Goal: Obtain resource: Download file/media

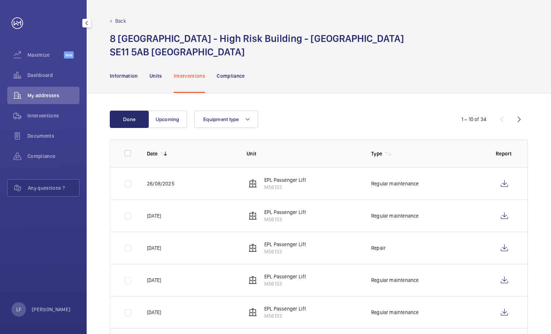
drag, startPoint x: 38, startPoint y: 99, endPoint x: 39, endPoint y: 90, distance: 9.1
click at [38, 99] on div "My addresses" at bounding box center [43, 95] width 72 height 17
click at [40, 73] on span "Dashboard" at bounding box center [53, 75] width 52 height 7
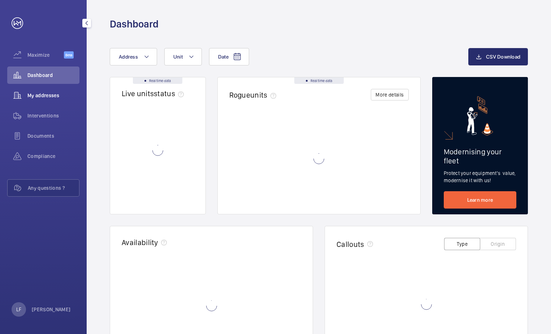
click at [38, 95] on span "My addresses" at bounding box center [53, 95] width 52 height 7
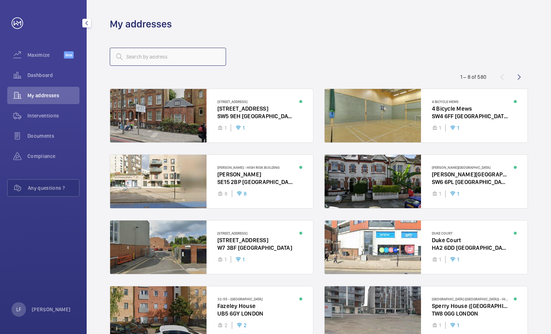
click at [160, 61] on input "text" at bounding box center [168, 57] width 116 height 18
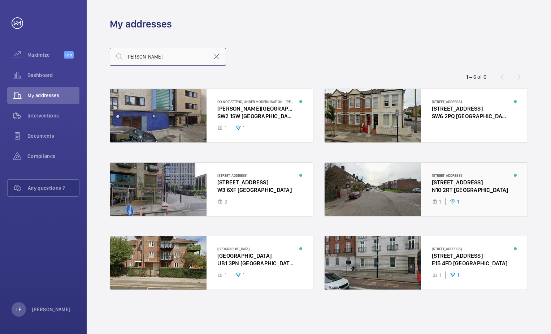
type input "[PERSON_NAME]"
click at [441, 185] on div at bounding box center [426, 189] width 203 height 53
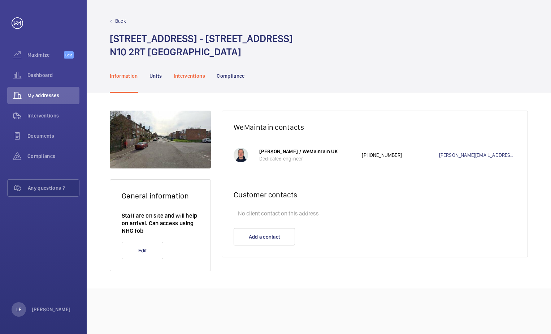
click at [194, 75] on p "Interventions" at bounding box center [190, 75] width 32 height 7
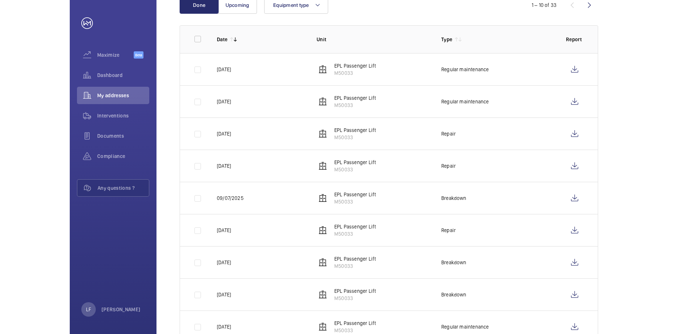
scroll to position [173, 0]
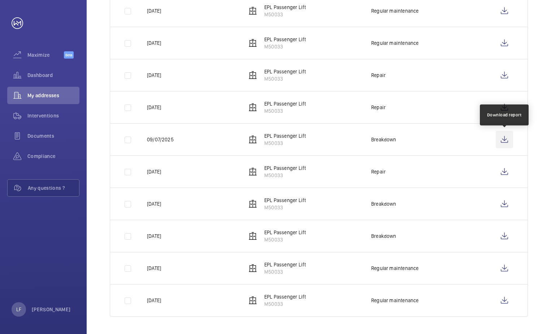
click at [499, 140] on wm-front-icon-button at bounding box center [504, 139] width 17 height 17
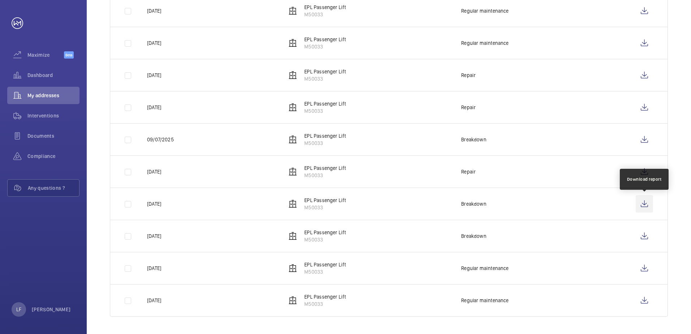
click at [551, 202] on wm-front-icon-button at bounding box center [644, 203] width 17 height 17
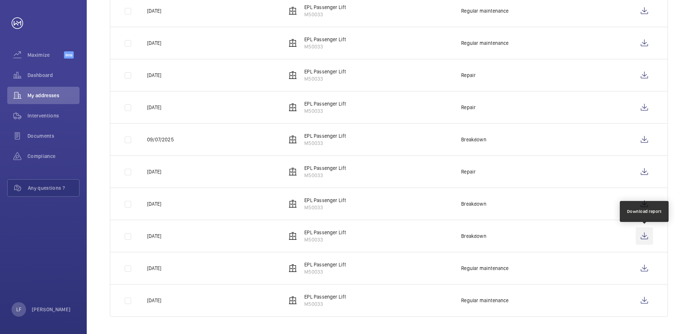
click at [551, 238] on wm-front-icon-button at bounding box center [644, 235] width 17 height 17
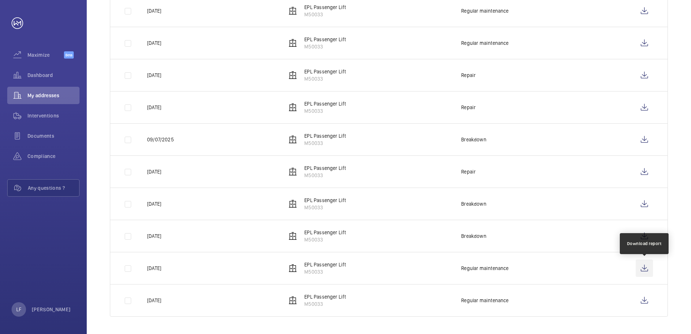
click at [551, 266] on wm-front-icon-button at bounding box center [644, 267] width 17 height 17
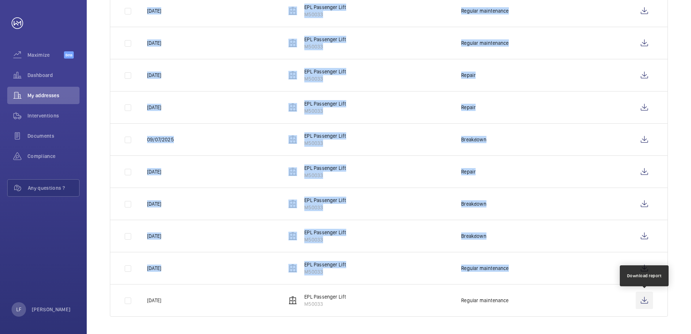
drag, startPoint x: 650, startPoint y: 292, endPoint x: 650, endPoint y: 299, distance: 7.2
click at [0, 0] on tbody "[DATE] EPL Passenger Lift M50033 Regular maintenance [DATE] EPL Passenger Lift …" at bounding box center [0, 0] width 0 height 0
click at [551, 301] on wm-front-icon-button at bounding box center [644, 300] width 17 height 17
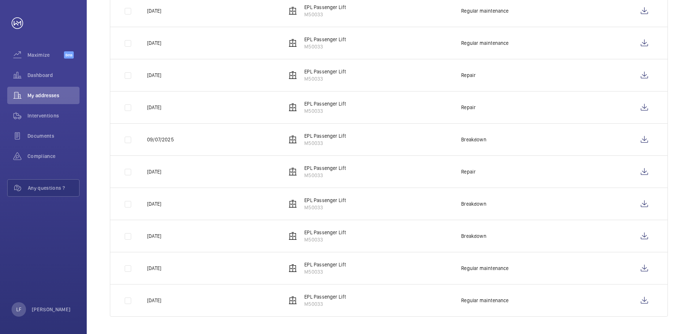
click at [551, 221] on td "Breakdown" at bounding box center [536, 236] width 175 height 32
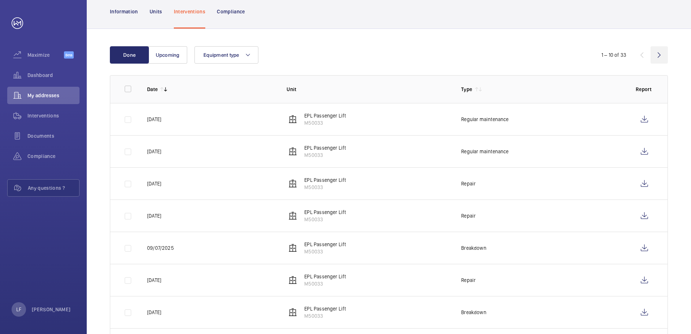
click at [551, 56] on wm-front-icon-button at bounding box center [658, 54] width 17 height 17
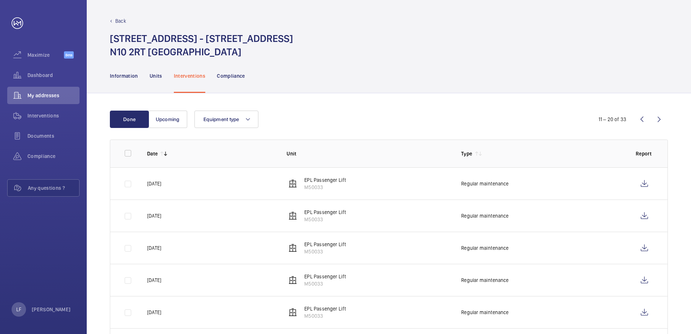
scroll to position [36, 0]
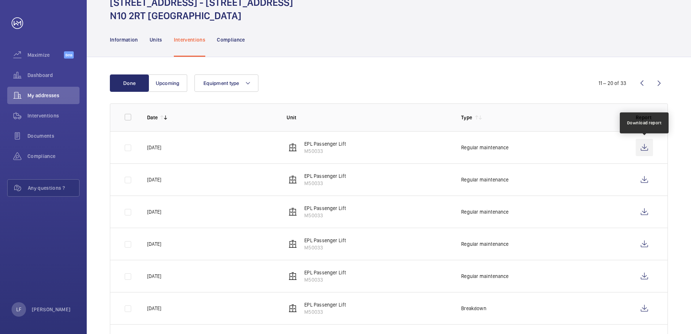
click at [551, 150] on wm-front-icon-button at bounding box center [644, 147] width 17 height 17
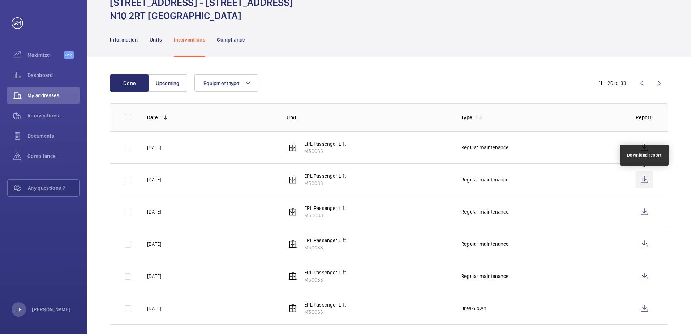
click at [551, 181] on wm-front-icon-button at bounding box center [644, 179] width 17 height 17
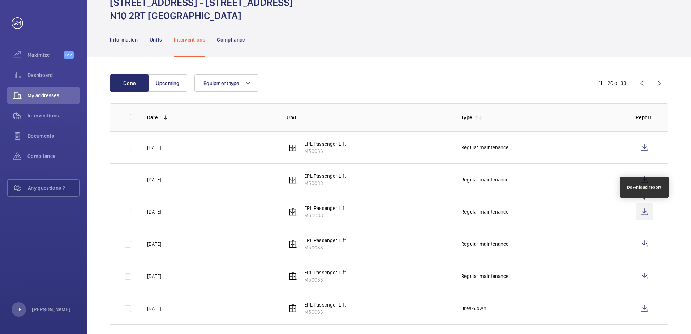
click at [551, 208] on wm-front-icon-button at bounding box center [644, 211] width 17 height 17
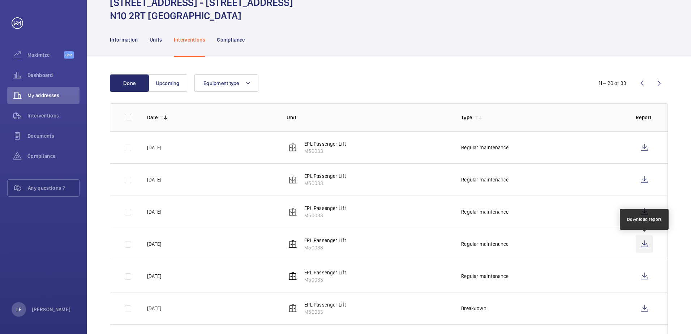
click at [551, 245] on wm-front-icon-button at bounding box center [644, 243] width 17 height 17
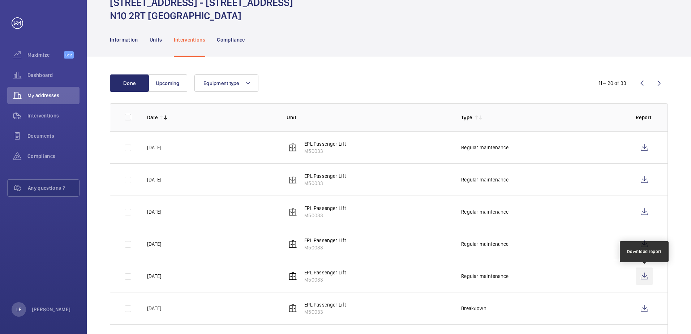
click at [551, 276] on wm-front-icon-button at bounding box center [644, 275] width 17 height 17
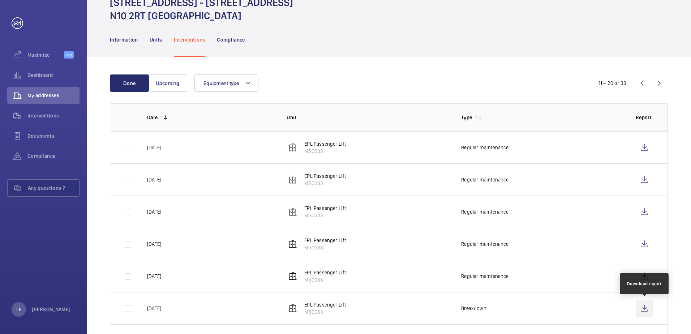
click at [551, 307] on wm-front-icon-button at bounding box center [644, 308] width 17 height 17
click at [551, 85] on wm-front-icon-button at bounding box center [658, 82] width 17 height 17
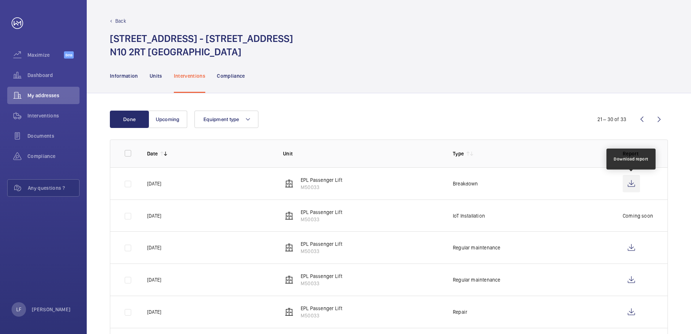
click at [551, 184] on wm-front-icon-button at bounding box center [631, 183] width 17 height 17
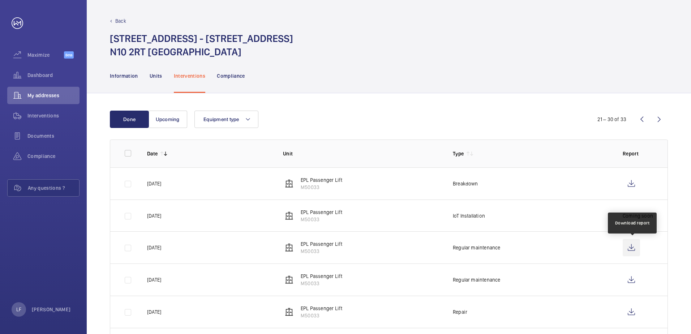
click at [551, 249] on wm-front-icon-button at bounding box center [631, 247] width 17 height 17
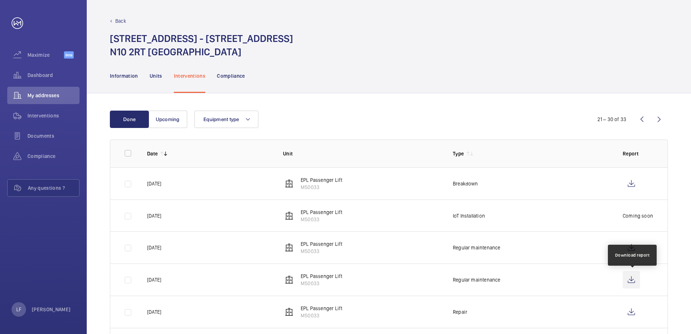
click at [551, 277] on wm-front-icon-button at bounding box center [631, 279] width 17 height 17
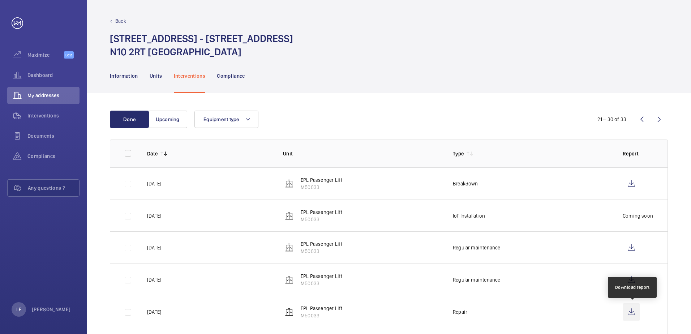
click at [551, 312] on wm-front-icon-button at bounding box center [631, 311] width 17 height 17
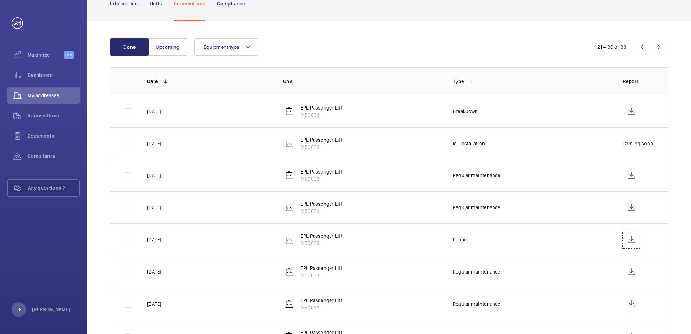
scroll to position [145, 0]
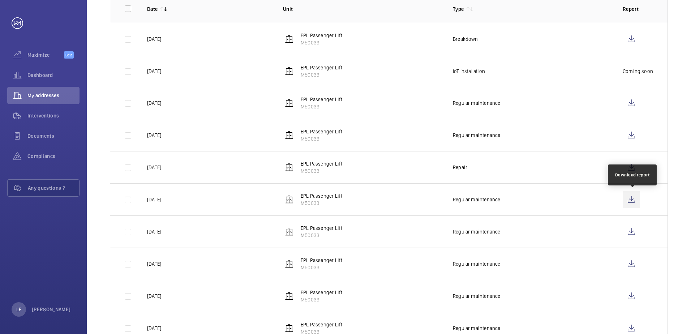
click at [551, 203] on wm-front-icon-button at bounding box center [631, 199] width 17 height 17
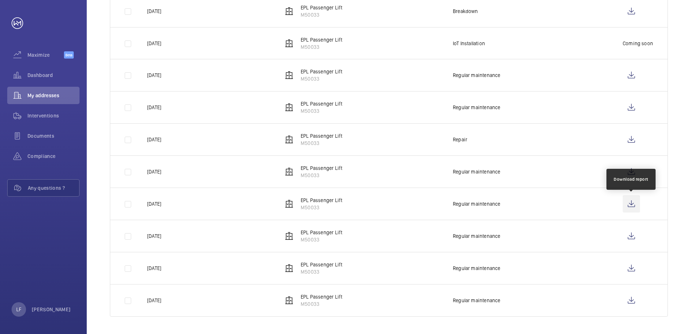
click at [551, 201] on wm-front-icon-button at bounding box center [631, 203] width 17 height 17
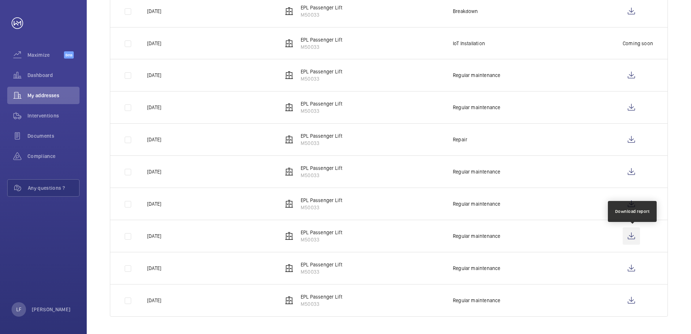
click at [551, 234] on wm-front-icon-button at bounding box center [631, 235] width 17 height 17
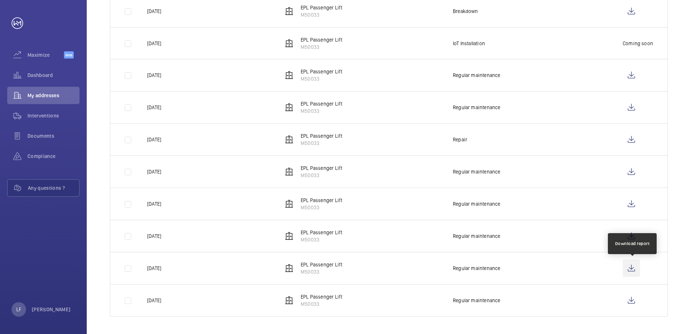
click at [551, 267] on wm-front-icon-button at bounding box center [631, 267] width 17 height 17
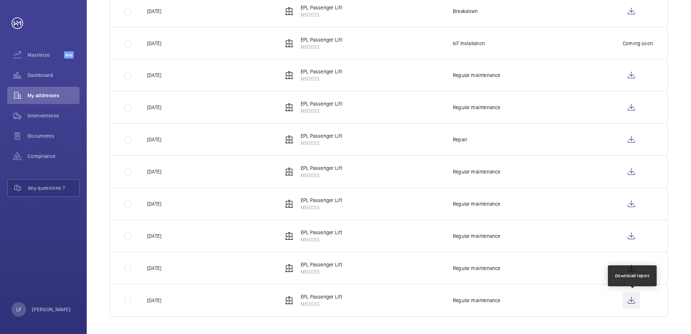
click at [551, 297] on wm-front-icon-button at bounding box center [631, 300] width 17 height 17
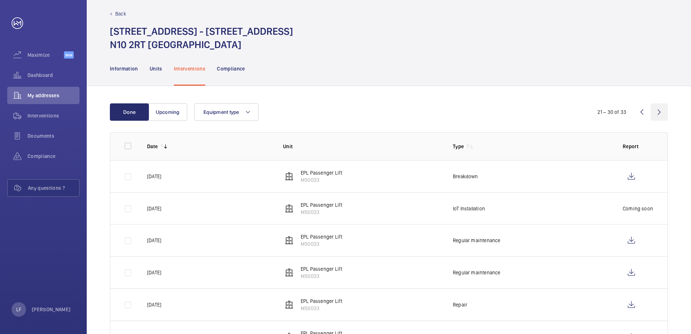
scroll to position [0, 0]
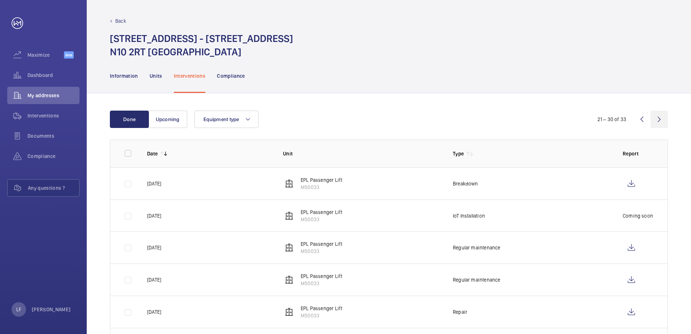
click at [551, 116] on wm-front-icon-button at bounding box center [658, 119] width 17 height 17
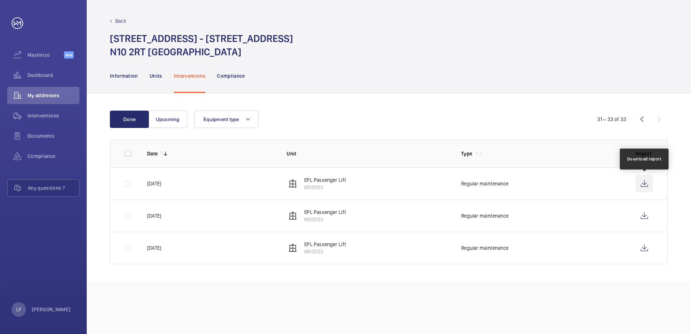
click at [551, 187] on wm-front-icon-button at bounding box center [644, 183] width 17 height 17
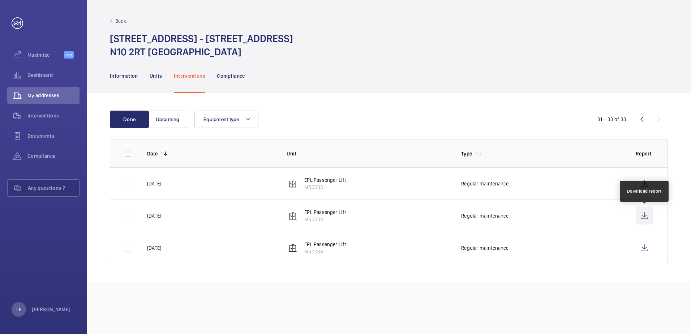
click at [551, 212] on wm-front-icon-button at bounding box center [644, 215] width 17 height 17
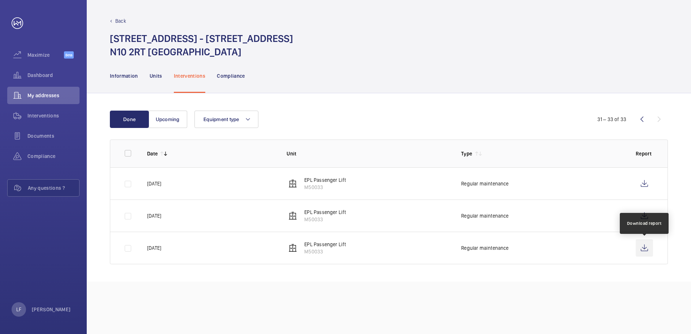
click at [551, 242] on wm-front-icon-button at bounding box center [644, 247] width 17 height 17
